Goal: Transaction & Acquisition: Obtain resource

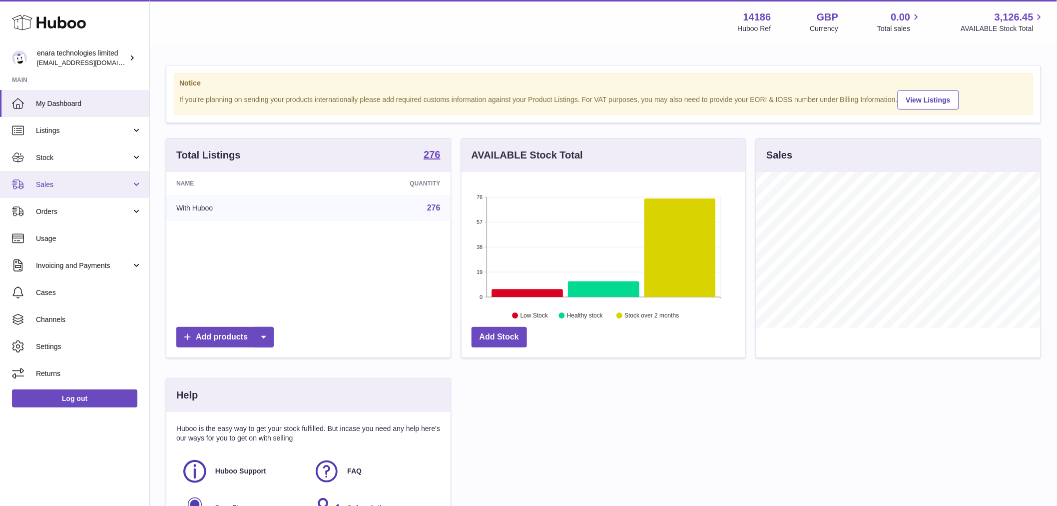
scroll to position [156, 287]
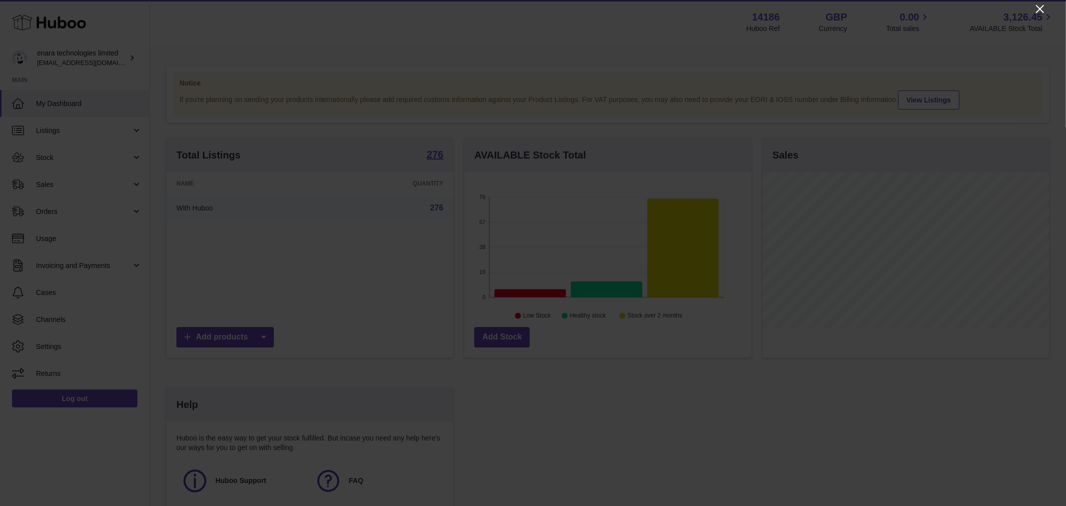
drag, startPoint x: 1038, startPoint y: 7, endPoint x: 1029, endPoint y: 5, distance: 9.2
click at [1038, 6] on icon "Close" at bounding box center [1040, 9] width 12 height 12
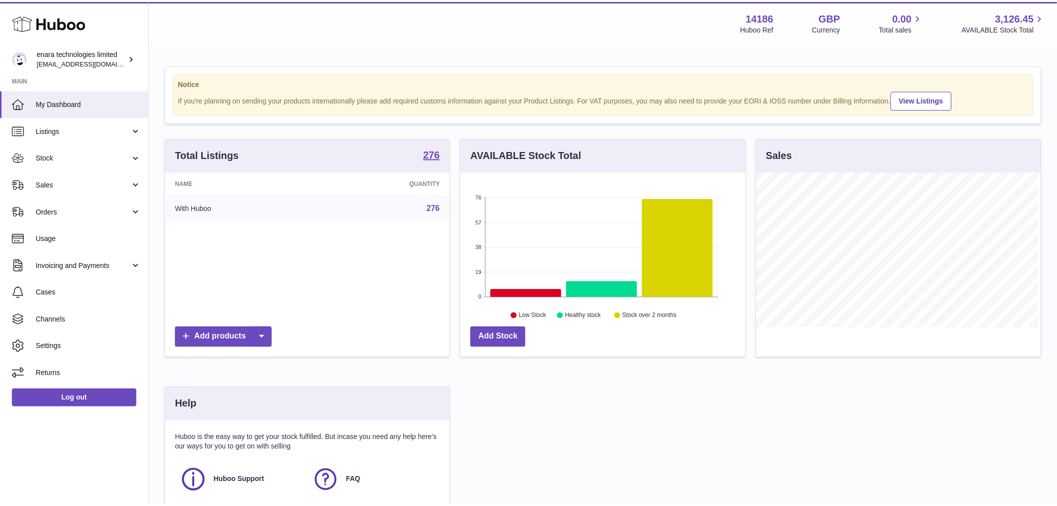
scroll to position [499537, 499409]
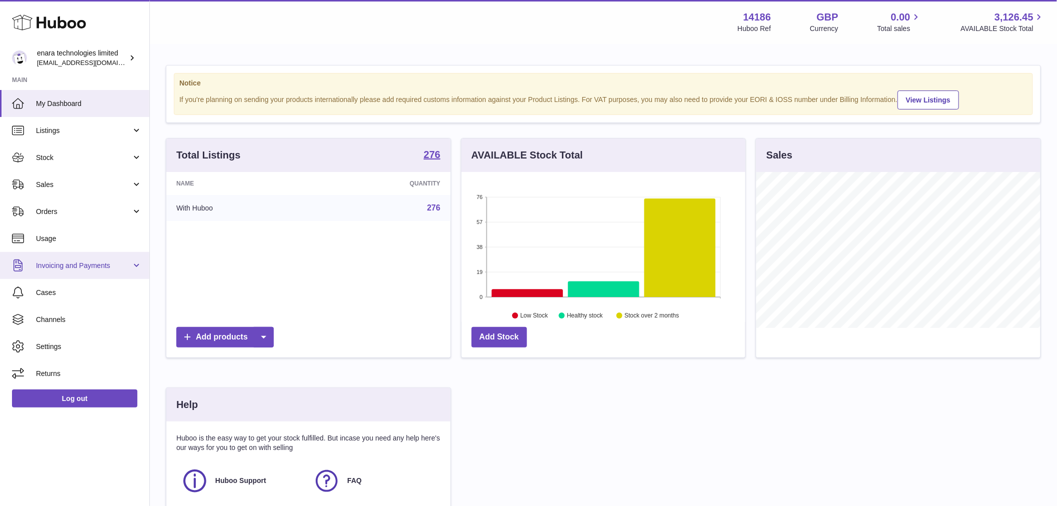
click at [76, 262] on span "Invoicing and Payments" at bounding box center [83, 265] width 95 height 9
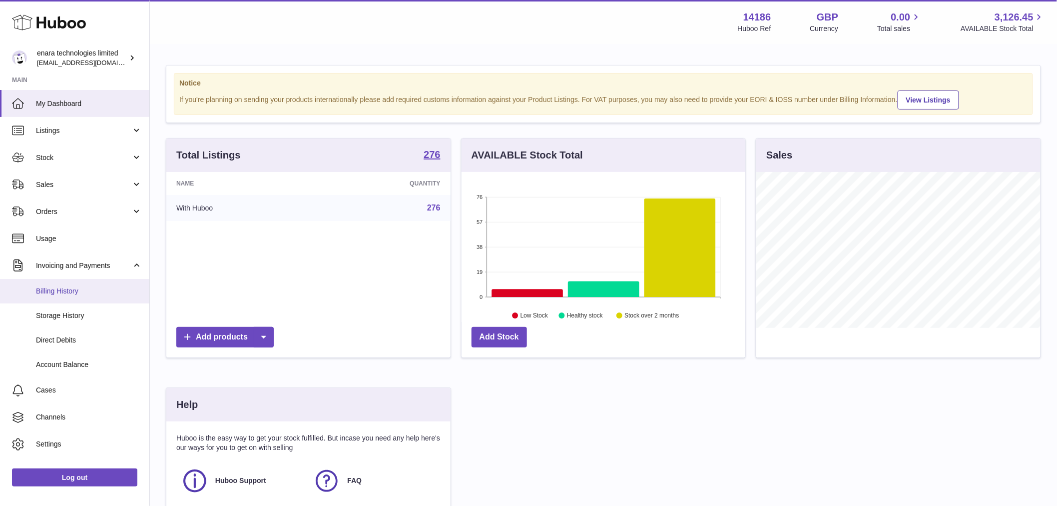
click at [100, 295] on span "Billing History" at bounding box center [89, 290] width 106 height 9
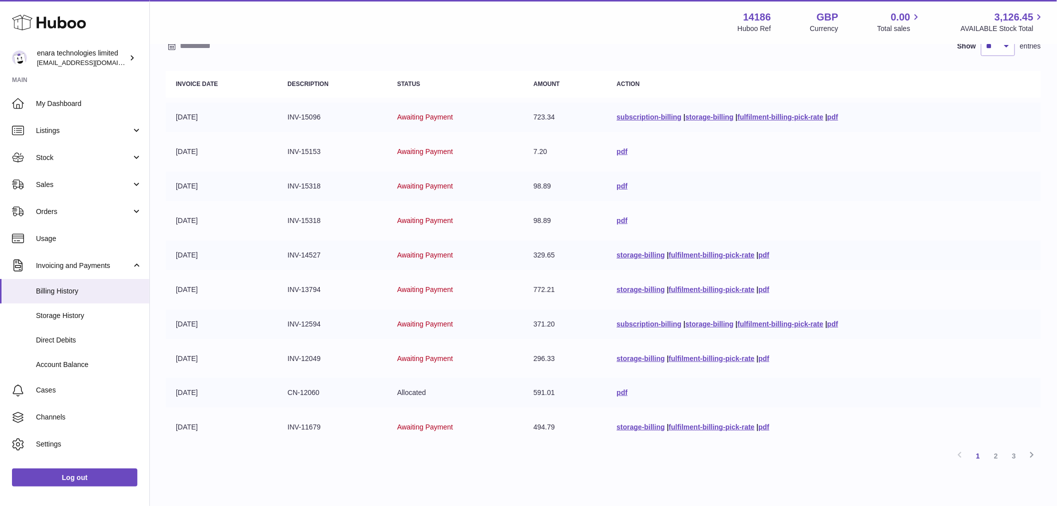
scroll to position [111, 0]
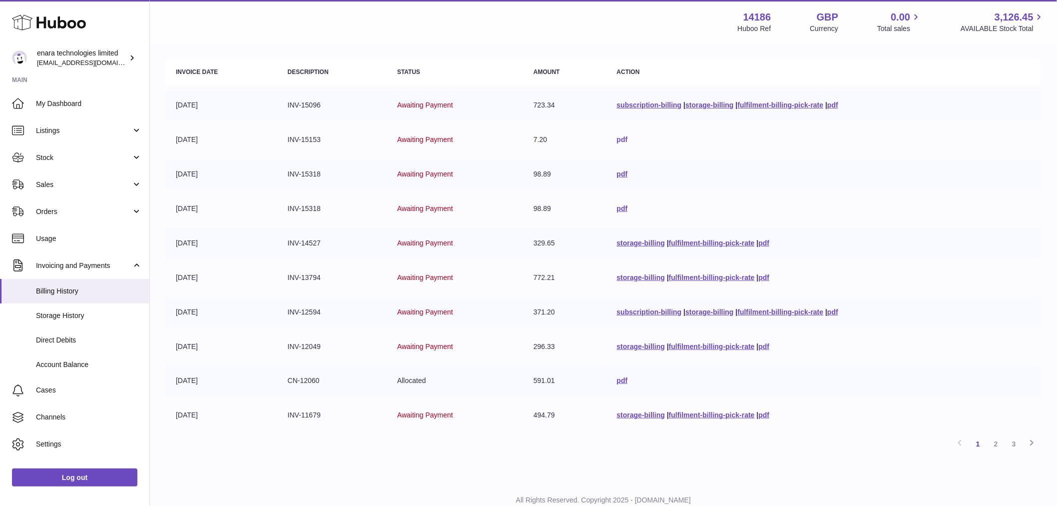
click at [617, 138] on link "pdf" at bounding box center [622, 139] width 11 height 8
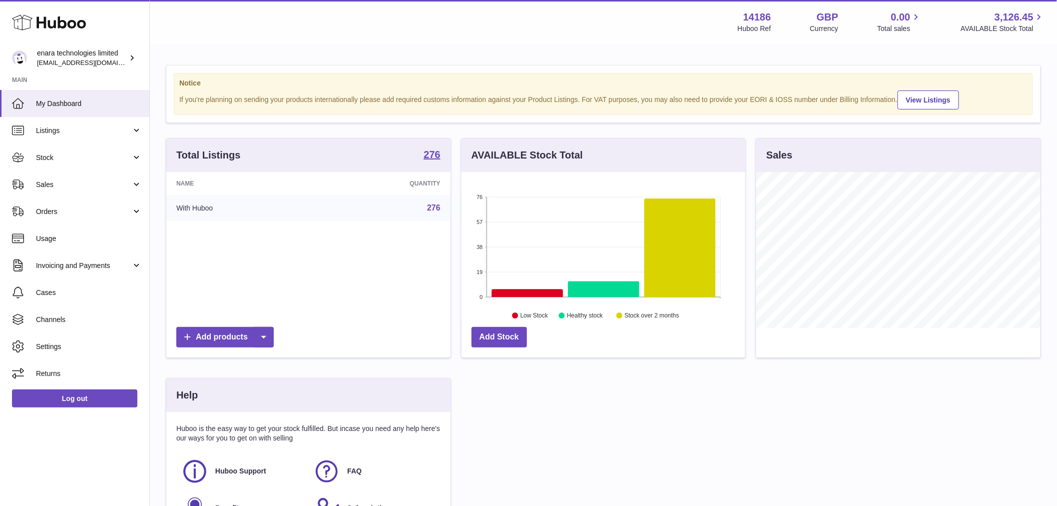
scroll to position [156, 284]
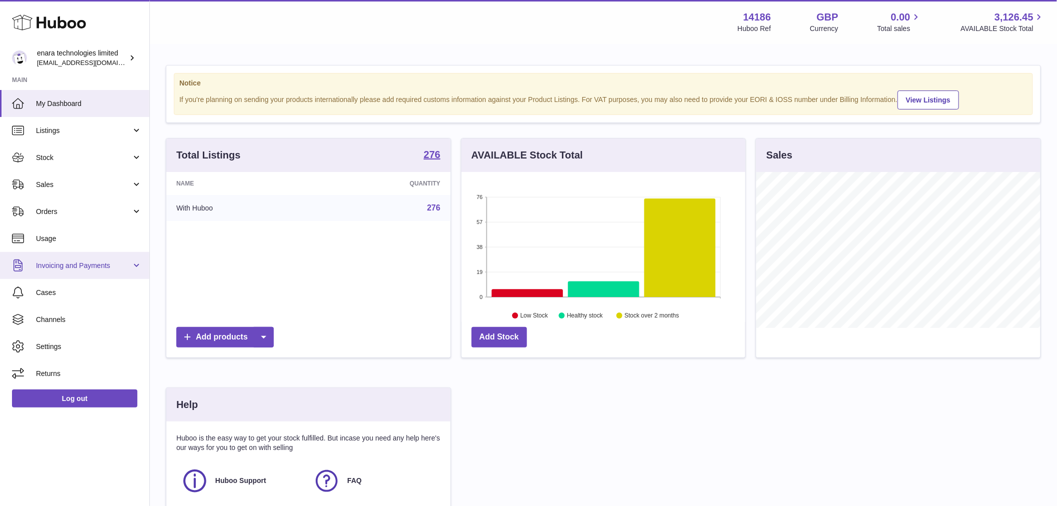
click at [82, 261] on span "Invoicing and Payments" at bounding box center [83, 265] width 95 height 9
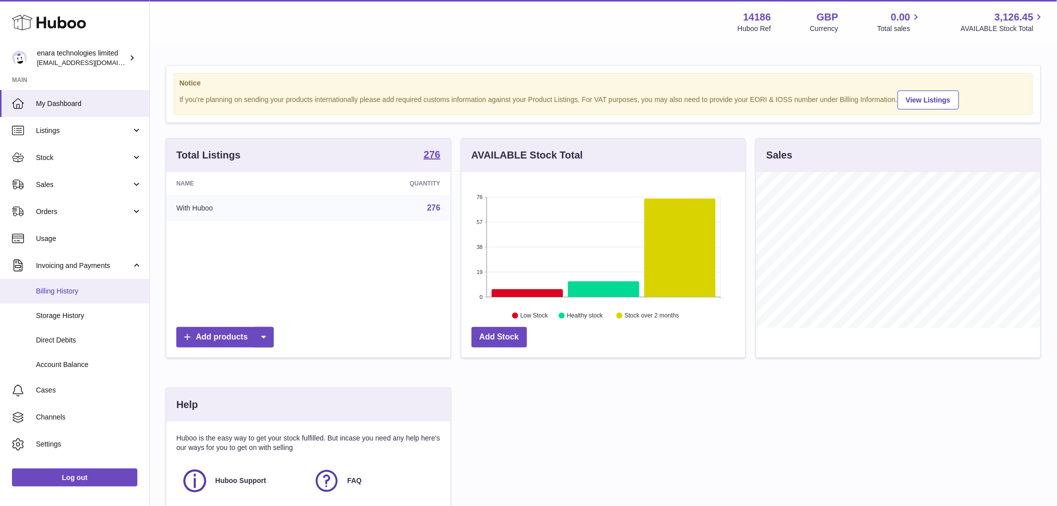
click at [82, 288] on span "Billing History" at bounding box center [89, 290] width 106 height 9
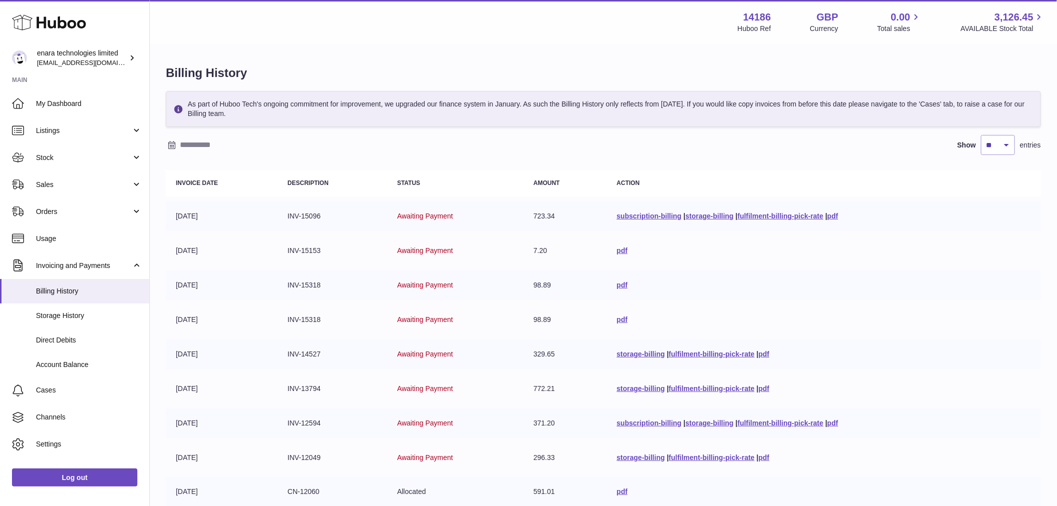
scroll to position [55, 0]
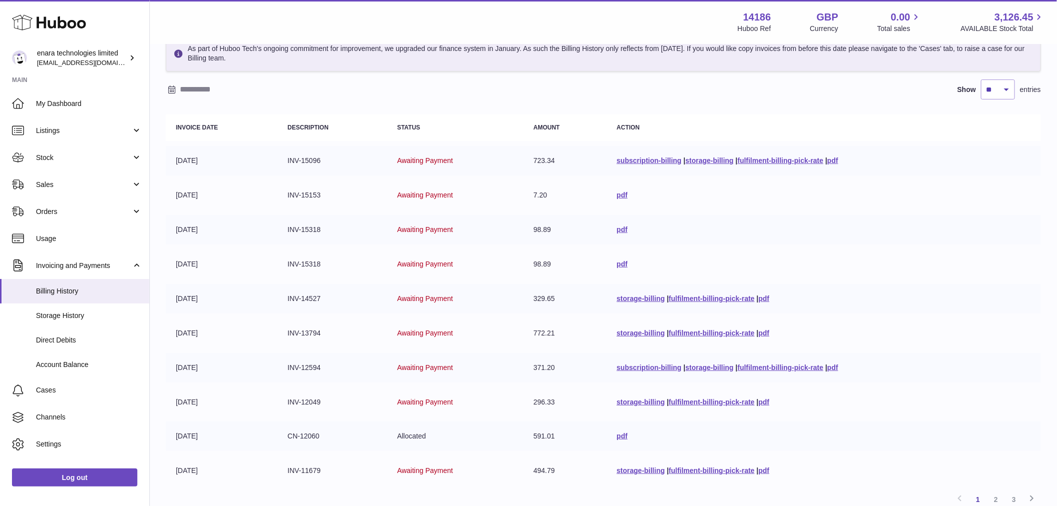
click at [310, 267] on td "INV-15318" at bounding box center [332, 263] width 109 height 29
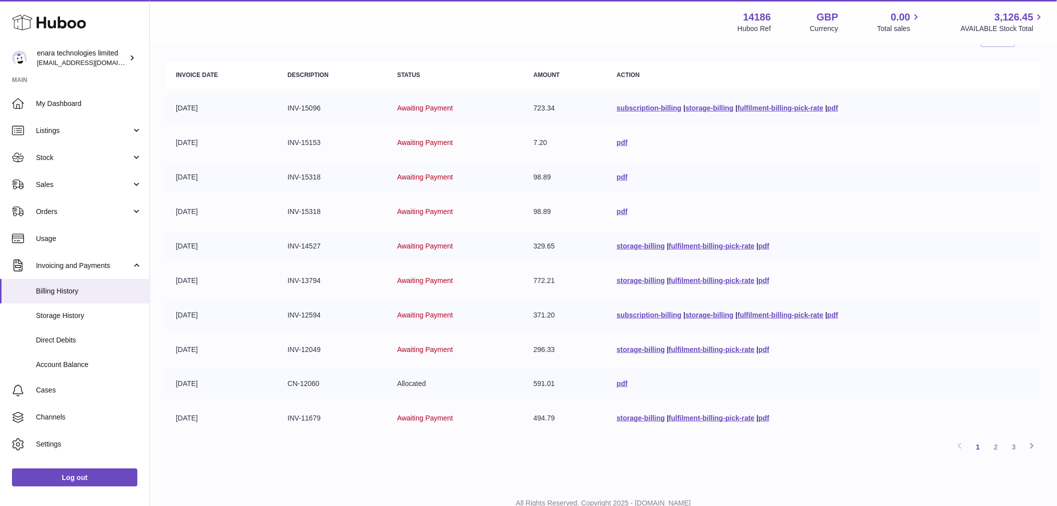
scroll to position [88, 0]
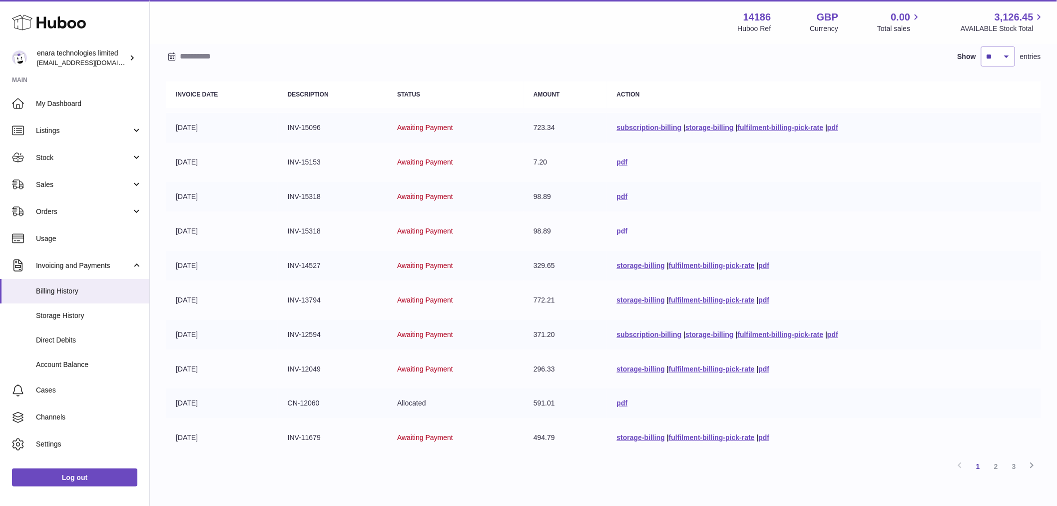
click at [617, 232] on link "pdf" at bounding box center [622, 231] width 11 height 8
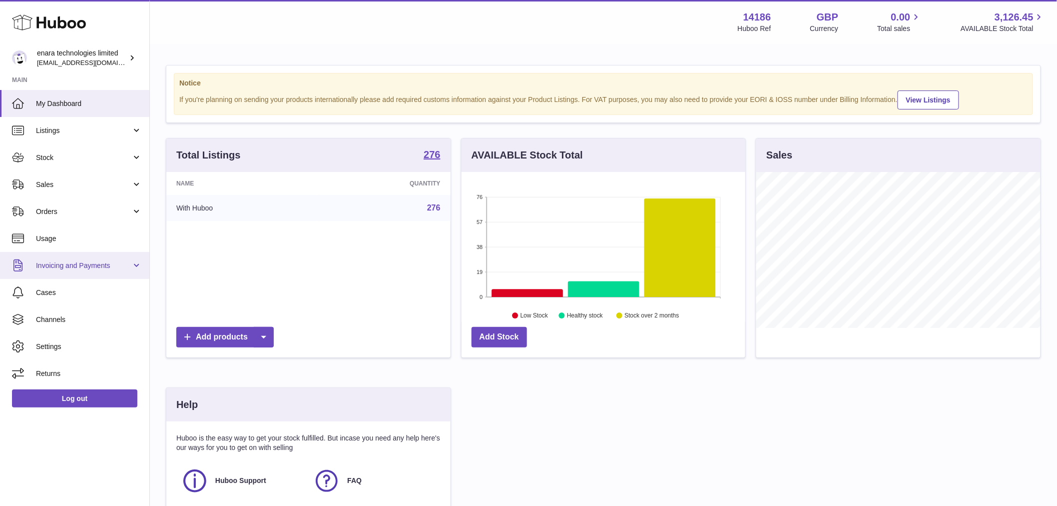
scroll to position [156, 284]
click at [95, 260] on link "Invoicing and Payments" at bounding box center [74, 265] width 149 height 27
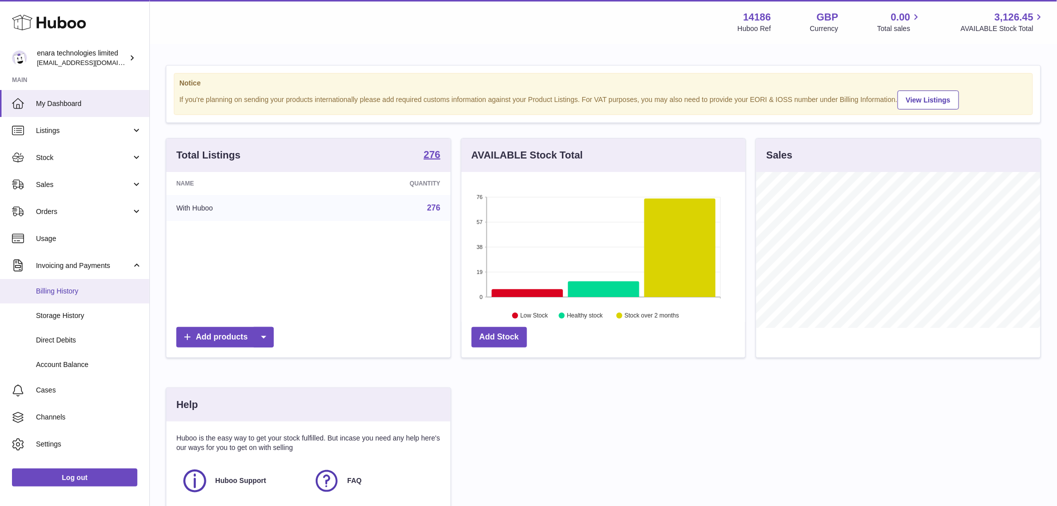
click at [85, 295] on span "Billing History" at bounding box center [89, 290] width 106 height 9
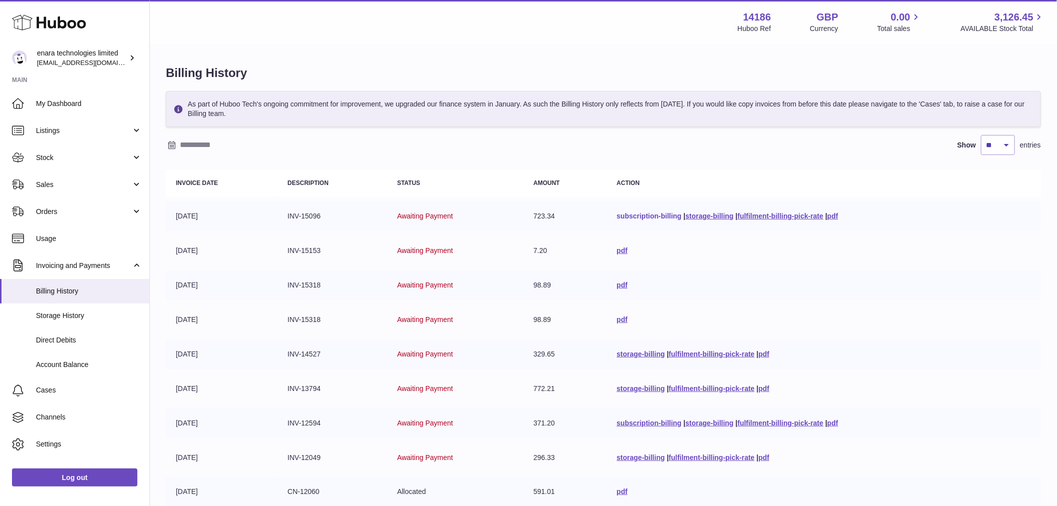
click at [643, 214] on link "subscription-billing" at bounding box center [649, 216] width 65 height 8
drag, startPoint x: 772, startPoint y: 11, endPoint x: 733, endPoint y: 17, distance: 38.9
click at [738, 17] on div "14186 Huboo Ref GBP Currency 0.00 Total sales 3,126.45 AVAILABLE Stock Total" at bounding box center [891, 21] width 307 height 23
copy strong "14186"
